Goal: Navigation & Orientation: Find specific page/section

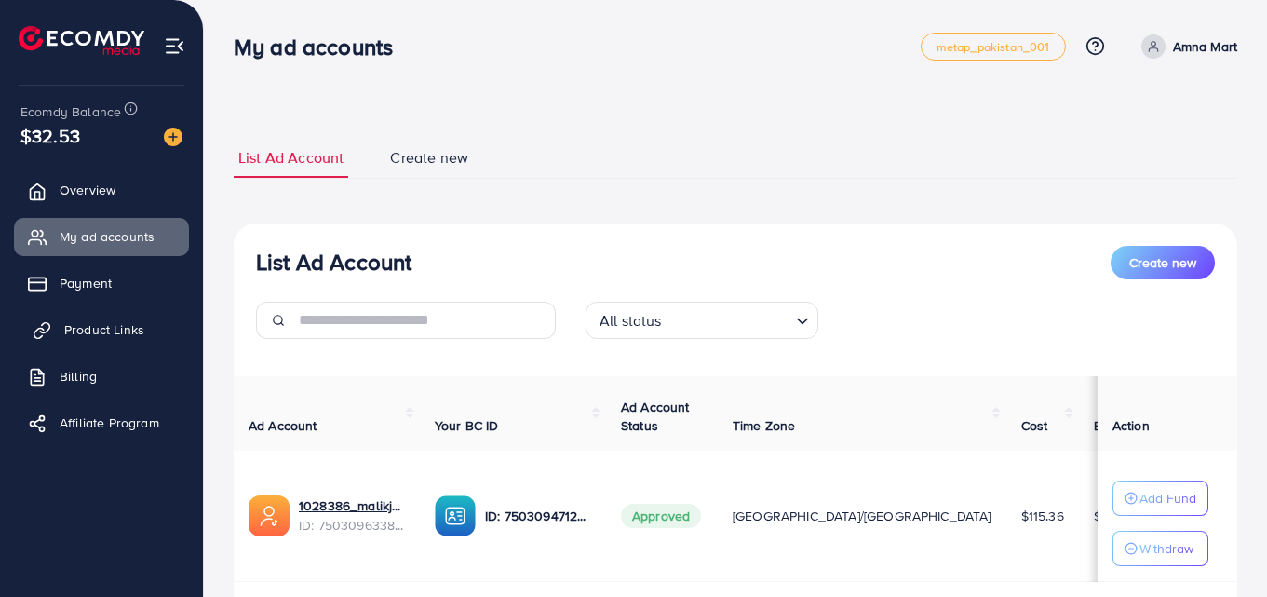
click at [112, 337] on span "Product Links" at bounding box center [104, 329] width 80 height 19
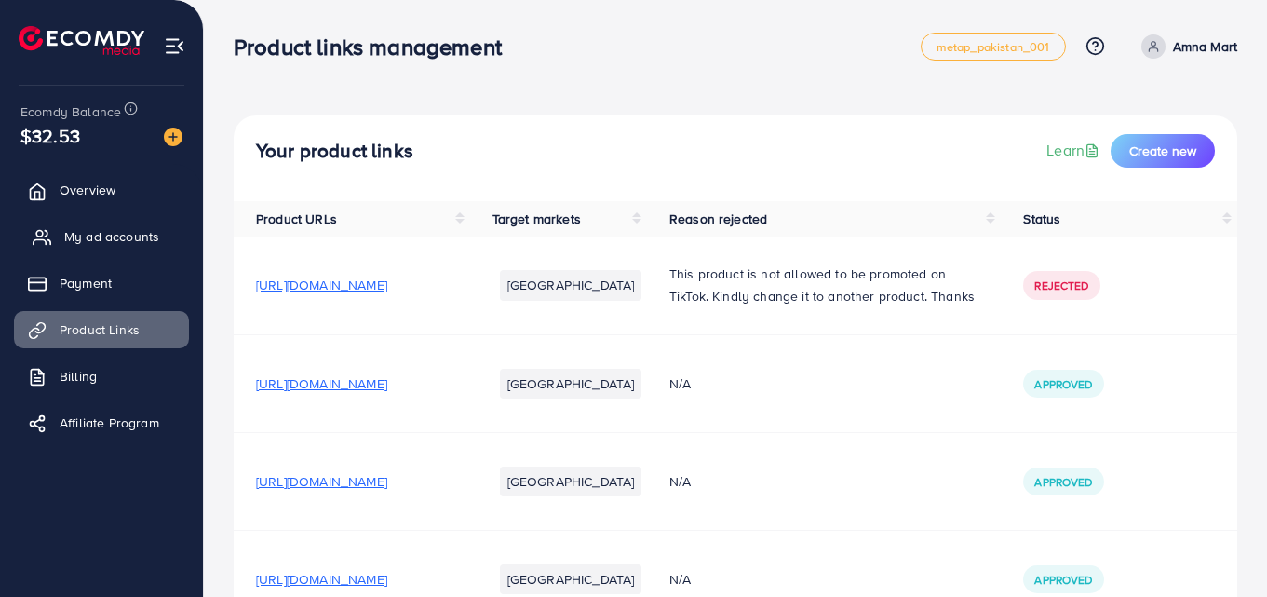
click at [115, 242] on span "My ad accounts" at bounding box center [111, 236] width 95 height 19
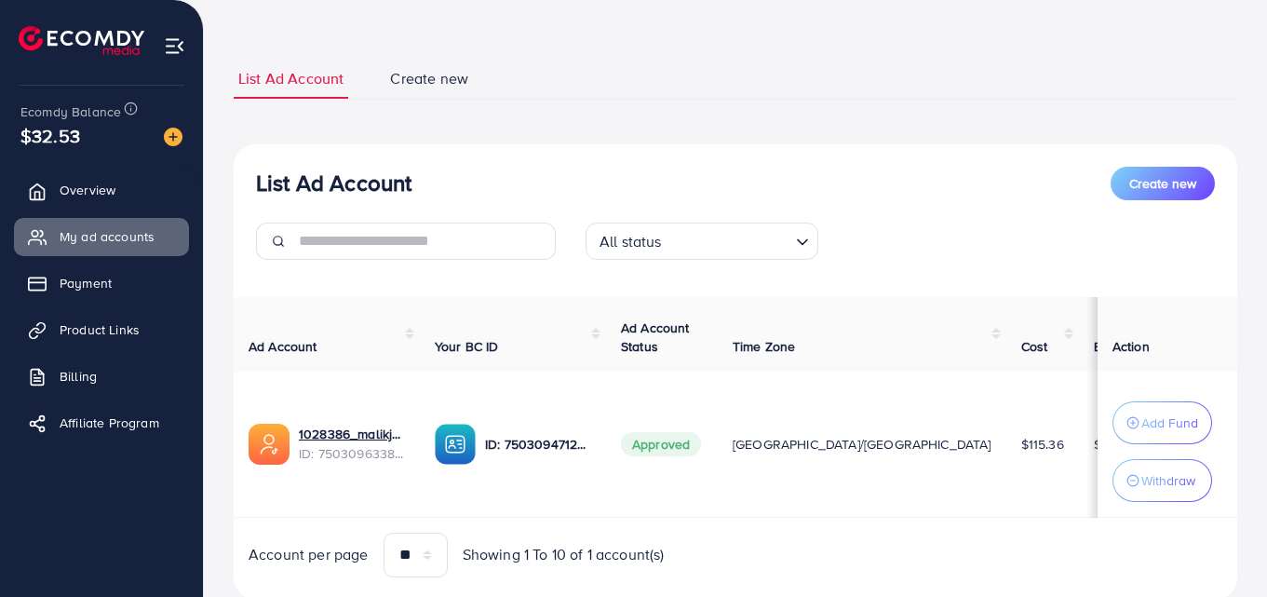
scroll to position [139, 0]
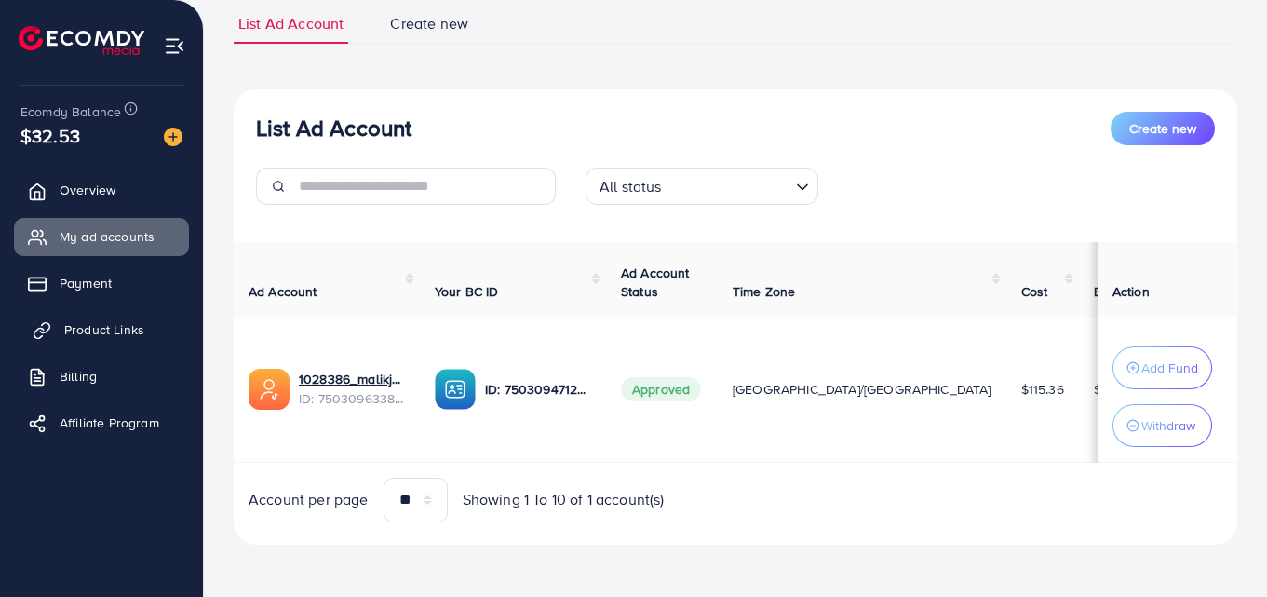
click at [77, 330] on span "Product Links" at bounding box center [104, 329] width 80 height 19
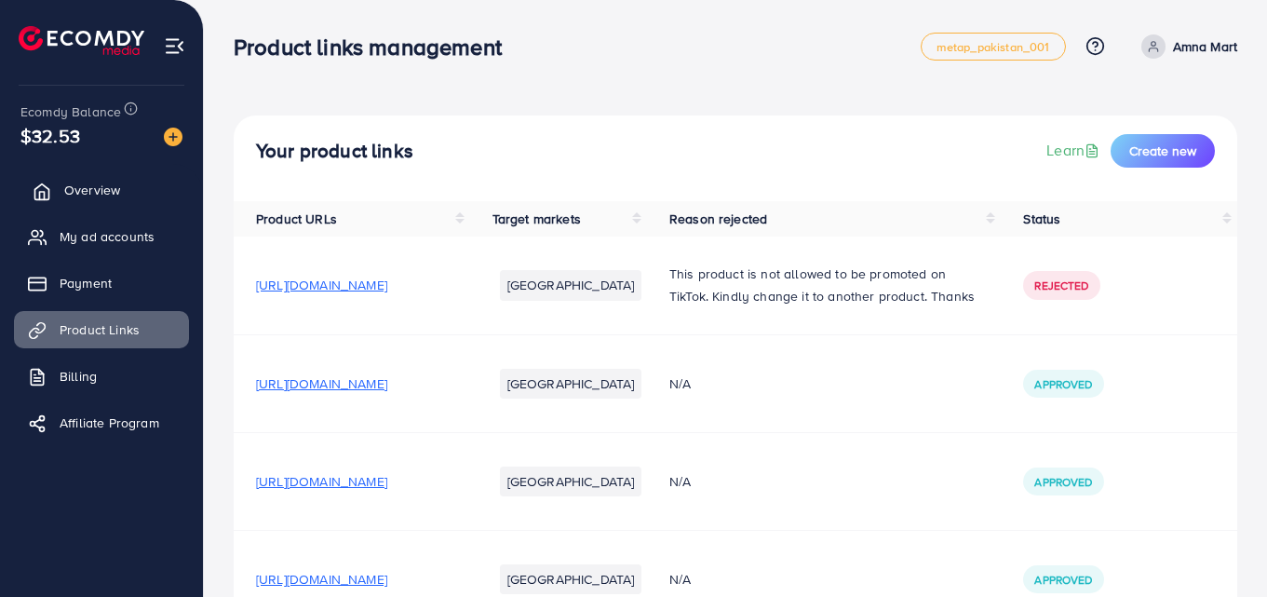
click at [95, 190] on span "Overview" at bounding box center [92, 190] width 56 height 19
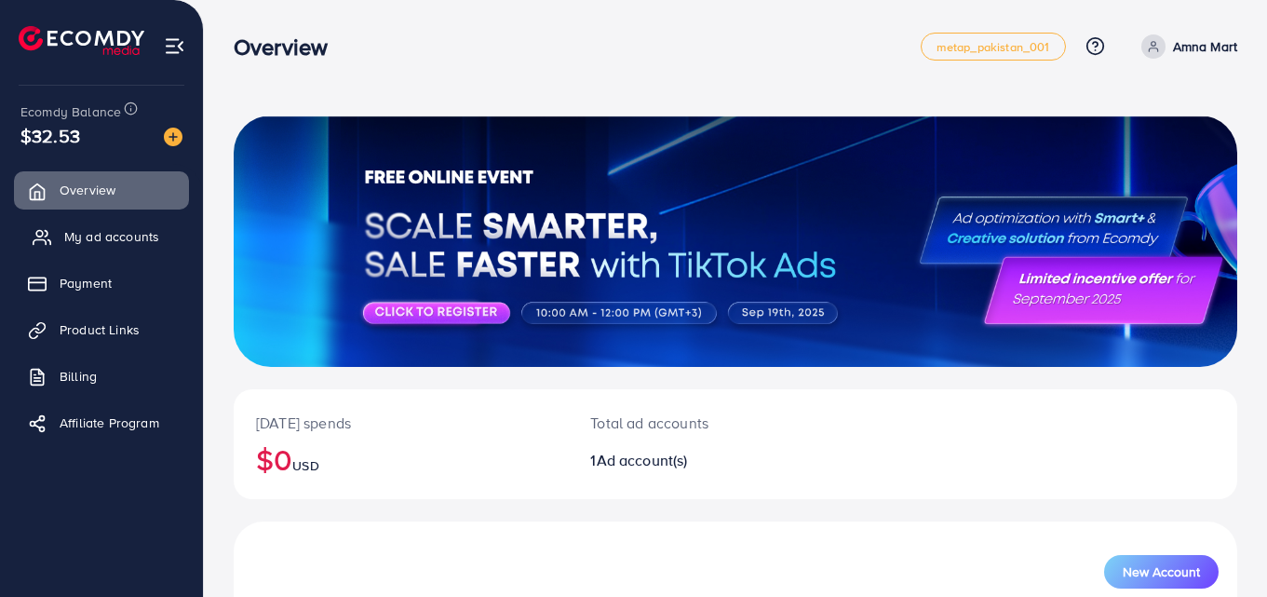
click at [103, 235] on span "My ad accounts" at bounding box center [111, 236] width 95 height 19
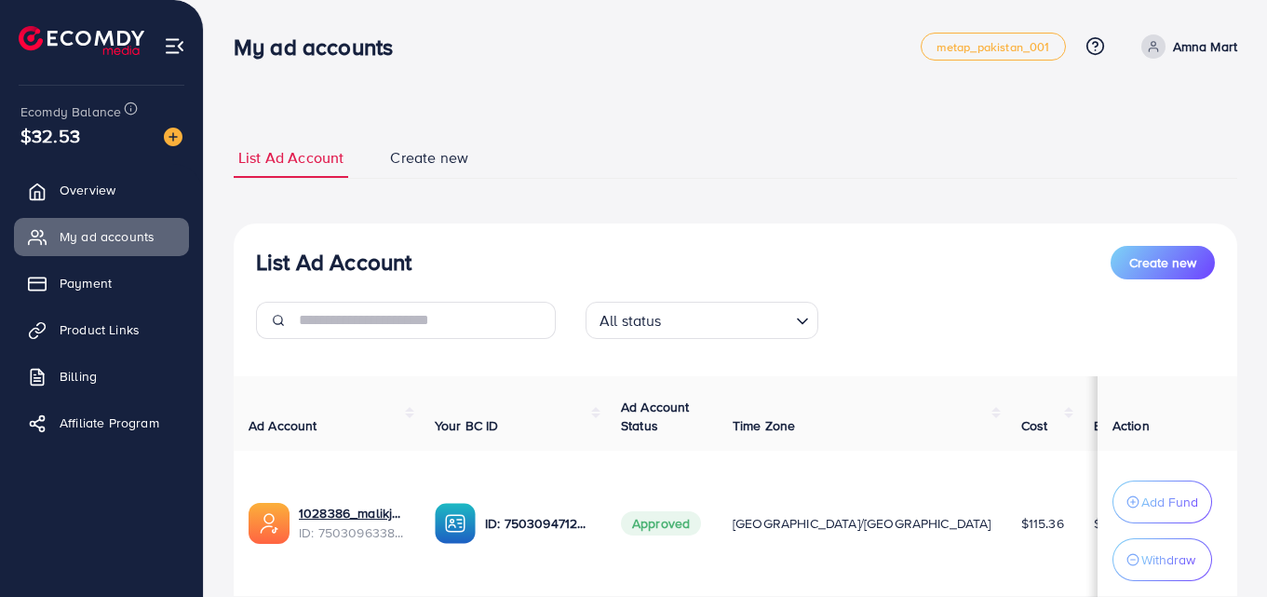
click at [800, 109] on div "List Ad Account Create new List Ad Account Create new All status Loading... Ad …" at bounding box center [735, 365] width 1063 height 731
click at [1192, 45] on p "Amna Mart" at bounding box center [1205, 46] width 64 height 22
click at [798, 109] on div "List Ad Account Create new List Ad Account Create new All status Loading... Ad …" at bounding box center [735, 365] width 1063 height 731
